Goal: Task Accomplishment & Management: Use online tool/utility

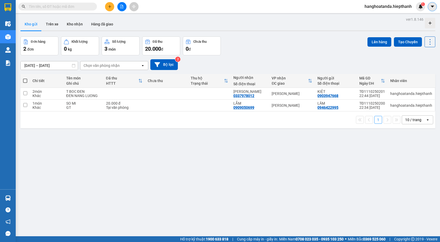
click at [431, 7] on icon "caret-down" at bounding box center [432, 6] width 5 height 5
click at [122, 8] on icon "file-add" at bounding box center [122, 7] width 4 height 4
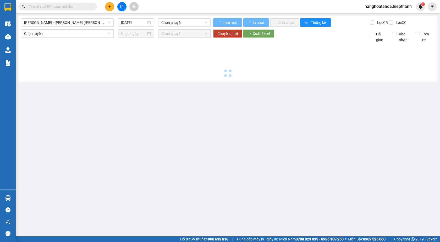
type input "[DATE]"
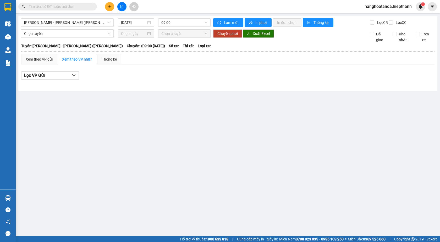
drag, startPoint x: 103, startPoint y: 24, endPoint x: 102, endPoint y: 27, distance: 2.8
click at [103, 25] on span "[PERSON_NAME] - [PERSON_NAME] ([PERSON_NAME])" at bounding box center [67, 23] width 86 height 8
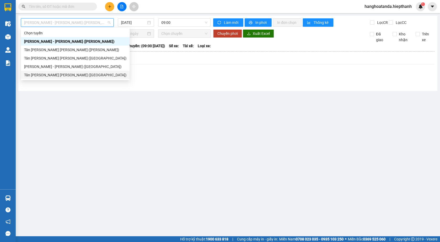
click at [93, 74] on div "Tân [PERSON_NAME] [PERSON_NAME] ([GEOGRAPHIC_DATA])" at bounding box center [75, 75] width 102 height 6
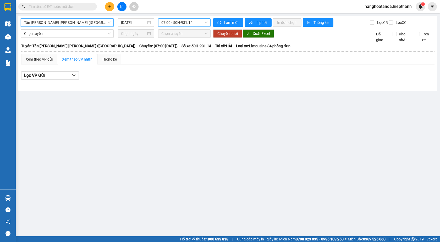
drag, startPoint x: 181, startPoint y: 23, endPoint x: 181, endPoint y: 26, distance: 3.4
click at [181, 24] on span "07:00 - 50H-931.14" at bounding box center [184, 23] width 46 height 8
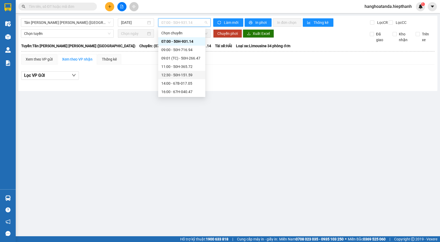
click at [184, 77] on div "12:30 - 50H-151.59" at bounding box center [181, 75] width 41 height 6
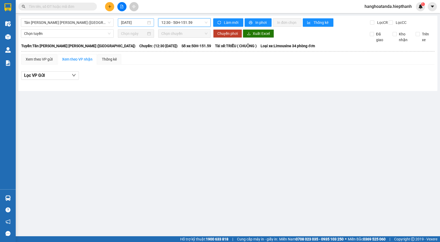
click at [144, 24] on input "[DATE]" at bounding box center [133, 23] width 25 height 6
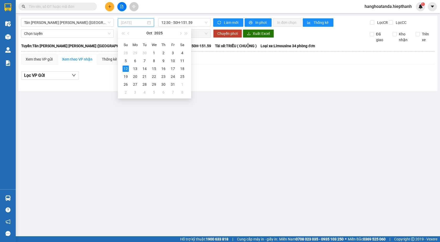
drag, startPoint x: 180, startPoint y: 60, endPoint x: 189, endPoint y: 28, distance: 32.9
click at [181, 60] on div "11" at bounding box center [182, 61] width 6 height 6
type input "[DATE]"
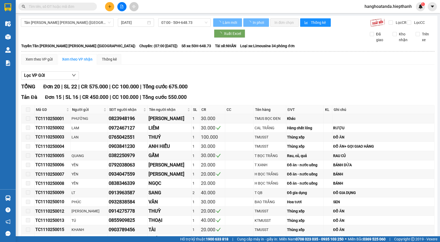
click at [190, 27] on div "[GEOGRAPHIC_DATA][PERSON_NAME] [PERSON_NAME] ([GEOGRAPHIC_DATA]) [DATE] 07:00 -…" at bounding box center [116, 22] width 190 height 8
click at [193, 25] on span "07:00 - 50H-648.73" at bounding box center [184, 23] width 46 height 8
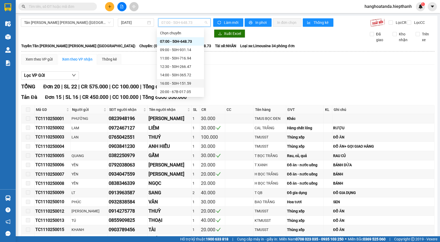
click at [181, 85] on div "16:00 - 50H-151.59" at bounding box center [180, 83] width 41 height 6
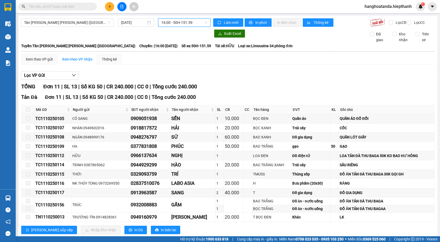
click at [179, 19] on span "16:00 - 50H-151.59" at bounding box center [184, 23] width 46 height 8
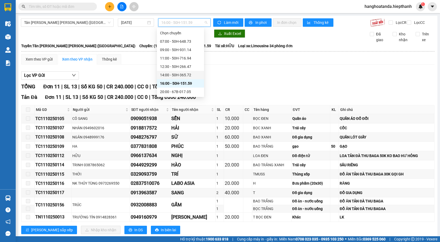
click at [179, 75] on div "14:00 - 50H-365.72" at bounding box center [180, 75] width 41 height 6
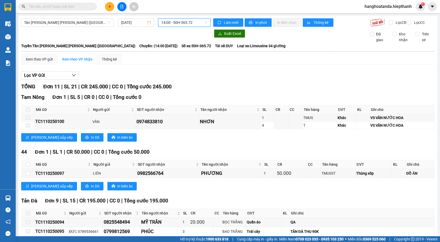
click at [174, 26] on div "14:00 - 50H-365.72" at bounding box center [184, 22] width 52 height 8
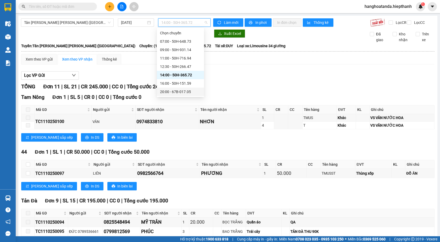
click at [179, 92] on div "20:00 - 67B-017.05" at bounding box center [180, 92] width 41 height 6
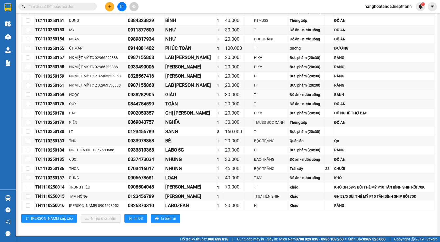
scroll to position [350, 0]
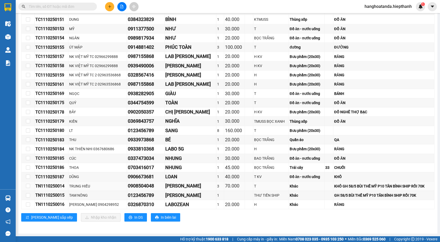
click at [368, 184] on div "KHÔ GH 58/5 BÙI THẾ MỸ P10 TÂN BÌNH SHIP RỒI 70K" at bounding box center [383, 186] width 99 height 6
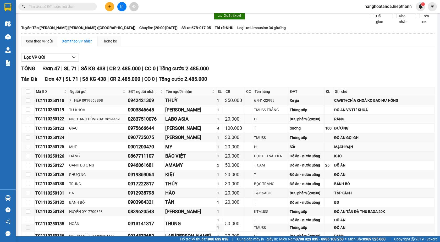
scroll to position [0, 0]
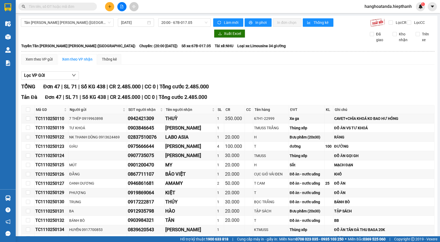
click at [187, 23] on span "20:00 - 67B-017.05" at bounding box center [184, 23] width 46 height 8
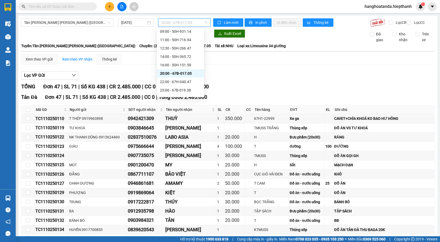
scroll to position [25, 0]
click at [181, 75] on div "22:00 - 67H-040.47" at bounding box center [180, 75] width 41 height 6
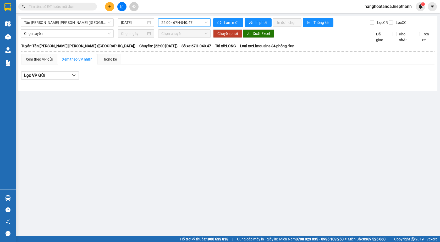
drag, startPoint x: 199, startPoint y: 21, endPoint x: 194, endPoint y: 61, distance: 39.3
click at [198, 22] on span "22:00 - 67H-040.47" at bounding box center [184, 23] width 46 height 8
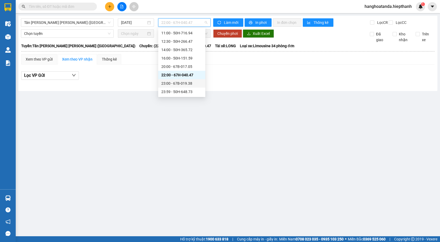
click at [182, 85] on div "23:00 - 67B-019.38" at bounding box center [181, 83] width 41 height 6
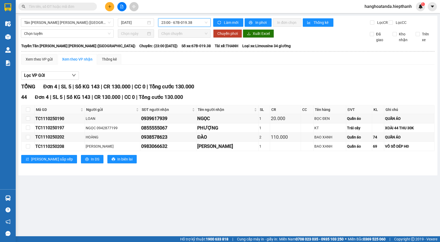
click at [193, 23] on span "23:00 - 67B-019.38" at bounding box center [184, 23] width 46 height 8
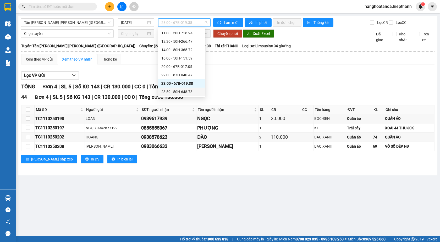
click at [183, 92] on div "23:59 - 50H-648.73" at bounding box center [181, 92] width 41 height 6
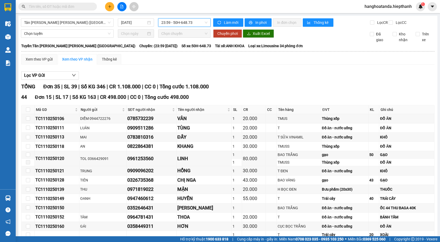
drag, startPoint x: 190, startPoint y: 20, endPoint x: 187, endPoint y: 39, distance: 18.8
click at [189, 21] on span "23:59 - 50H-648.73" at bounding box center [184, 23] width 46 height 8
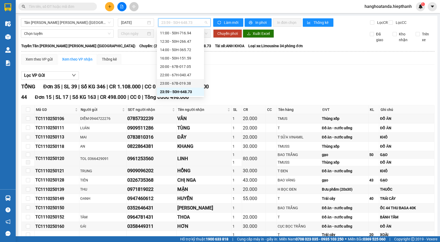
click at [180, 85] on div "23:00 - 67B-019.38" at bounding box center [180, 83] width 41 height 6
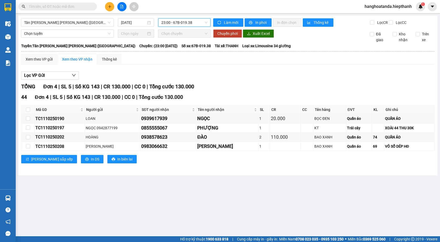
click at [182, 22] on span "23:00 - 67B-019.38" at bounding box center [184, 23] width 46 height 8
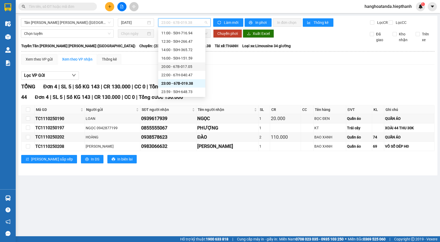
click at [183, 64] on div "20:00 - 67B-017.05" at bounding box center [181, 67] width 41 height 6
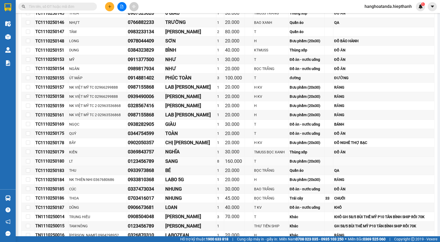
scroll to position [350, 0]
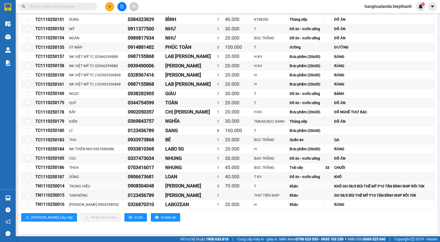
click at [336, 186] on div "KHÔ GH 58/5 BÙI THẾ MỸ P10 TÂN BÌNH SHIP RỒI 70K" at bounding box center [383, 186] width 99 height 6
drag, startPoint x: 342, startPoint y: 186, endPoint x: 396, endPoint y: 189, distance: 54.3
click at [396, 189] on div "KHÔ GH 58/5 BÙI THẾ MỸ P10 TÂN BÌNH SHIP RỒI 70K" at bounding box center [383, 186] width 99 height 6
copy div "58/5 [PERSON_NAME] THẾ MỸ P10 [PERSON_NAME]"
click at [424, 132] on td at bounding box center [384, 130] width 101 height 9
